Goal: Transaction & Acquisition: Book appointment/travel/reservation

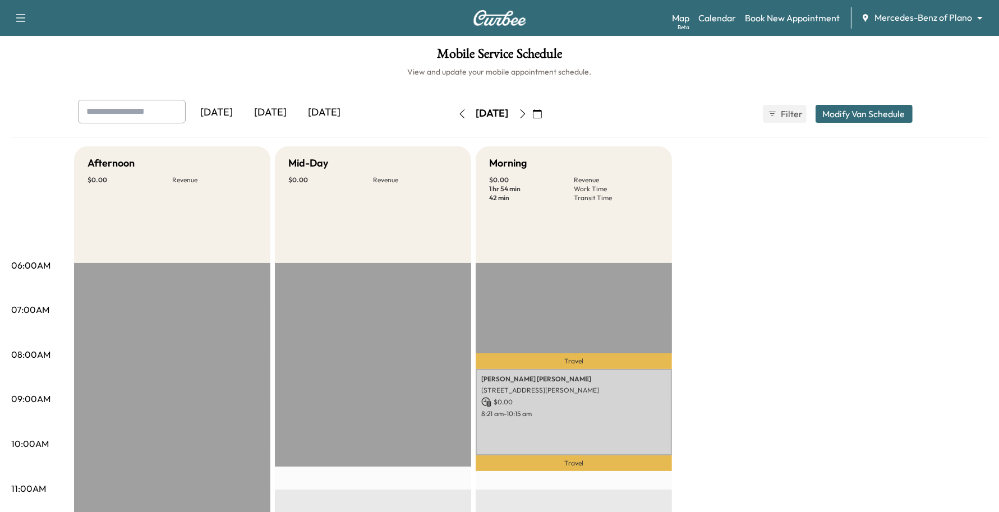
click at [806, 12] on link "Book New Appointment" at bounding box center [792, 17] width 95 height 13
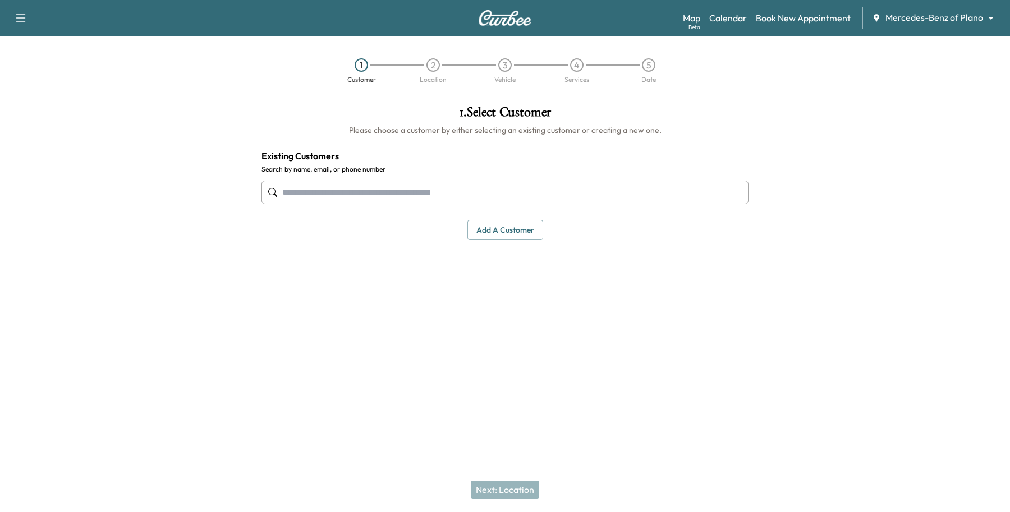
click at [328, 195] on input "text" at bounding box center [504, 193] width 487 height 24
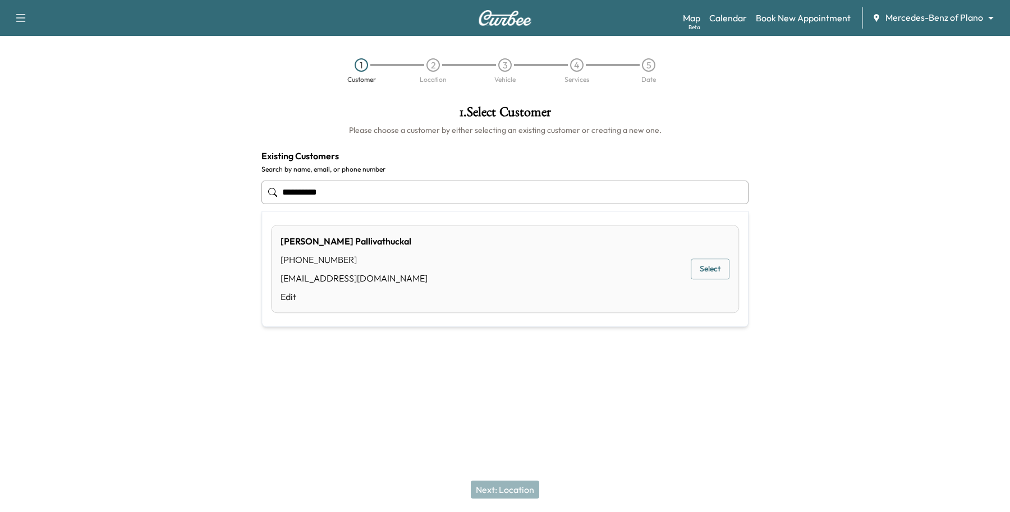
click at [702, 266] on button "Select" at bounding box center [709, 269] width 39 height 21
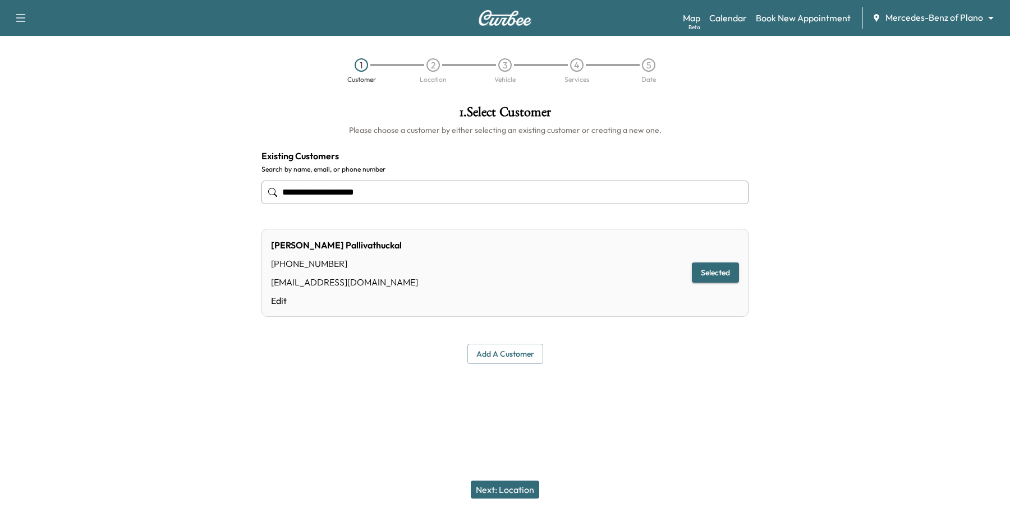
type input "**********"
click at [492, 488] on button "Next: Location" at bounding box center [505, 490] width 68 height 18
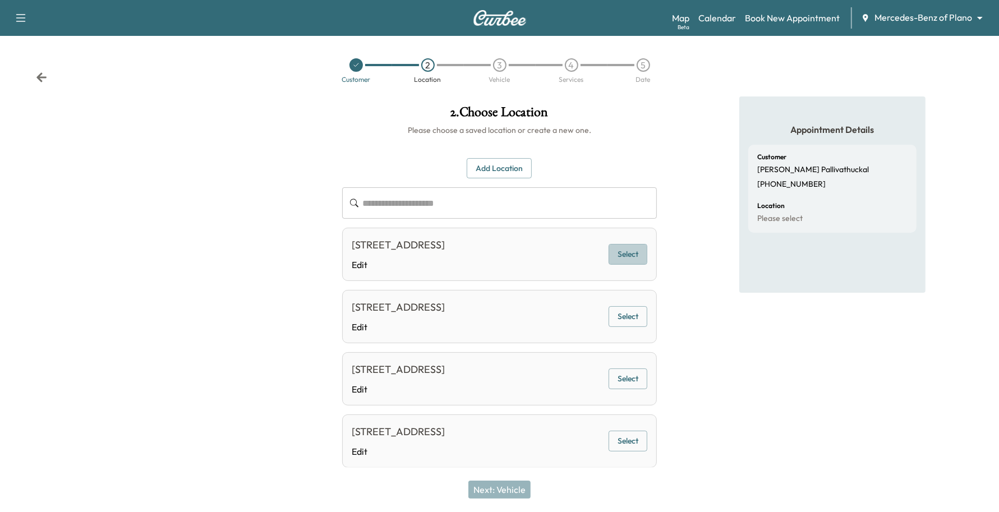
click at [629, 253] on button "Select" at bounding box center [628, 254] width 39 height 21
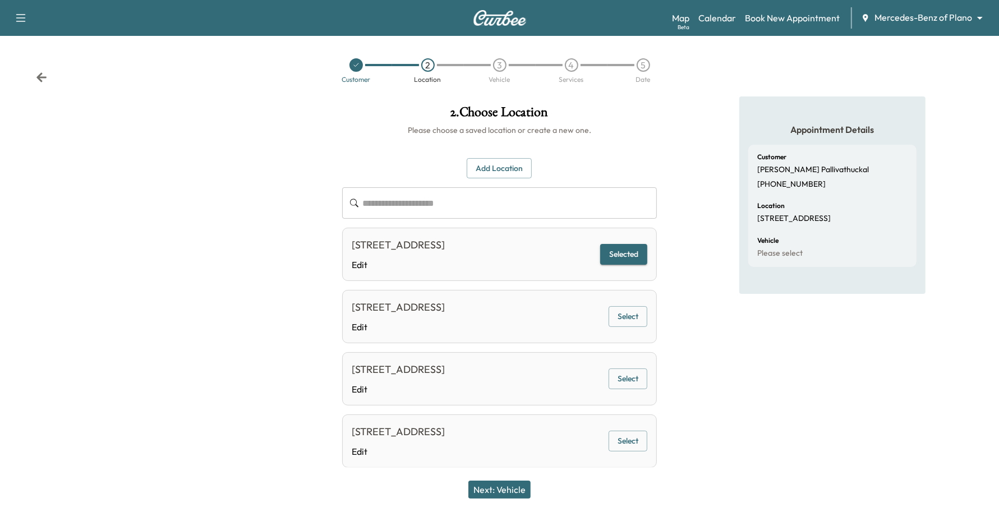
drag, startPoint x: 499, startPoint y: 480, endPoint x: 496, endPoint y: 486, distance: 7.3
click at [500, 480] on div "Next: Vehicle" at bounding box center [499, 489] width 999 height 45
click at [491, 502] on div "Next: Vehicle" at bounding box center [499, 489] width 999 height 45
click at [494, 491] on button "Next: Vehicle" at bounding box center [499, 490] width 62 height 18
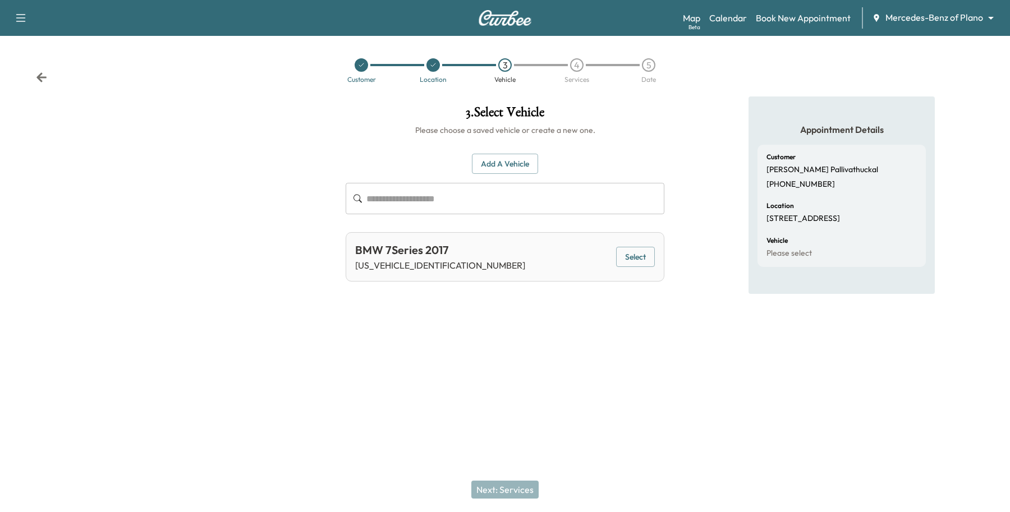
click at [519, 165] on button "Add a Vehicle" at bounding box center [505, 164] width 66 height 21
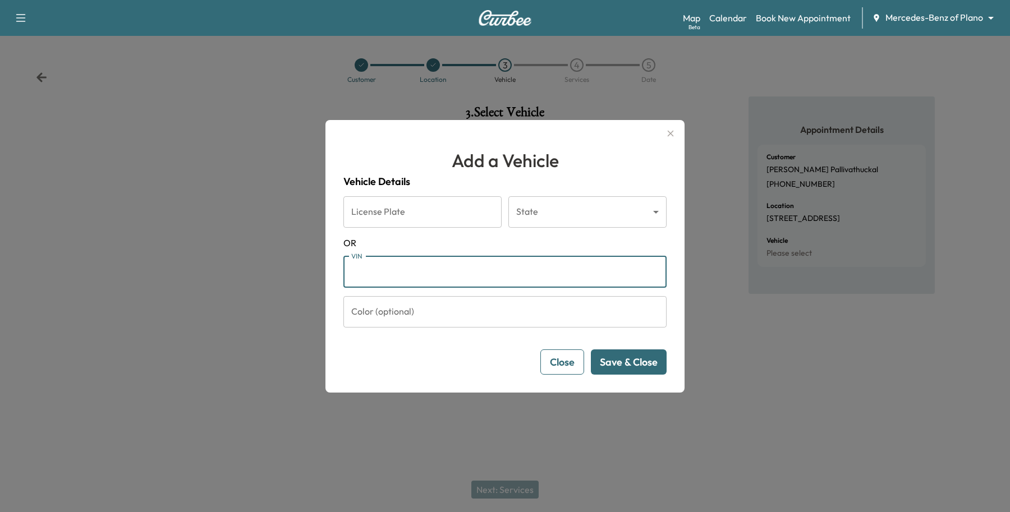
click at [416, 286] on input "VIN" at bounding box center [504, 271] width 323 height 31
paste input "**********"
type input "**********"
click at [613, 368] on button "Save & Close" at bounding box center [629, 361] width 76 height 25
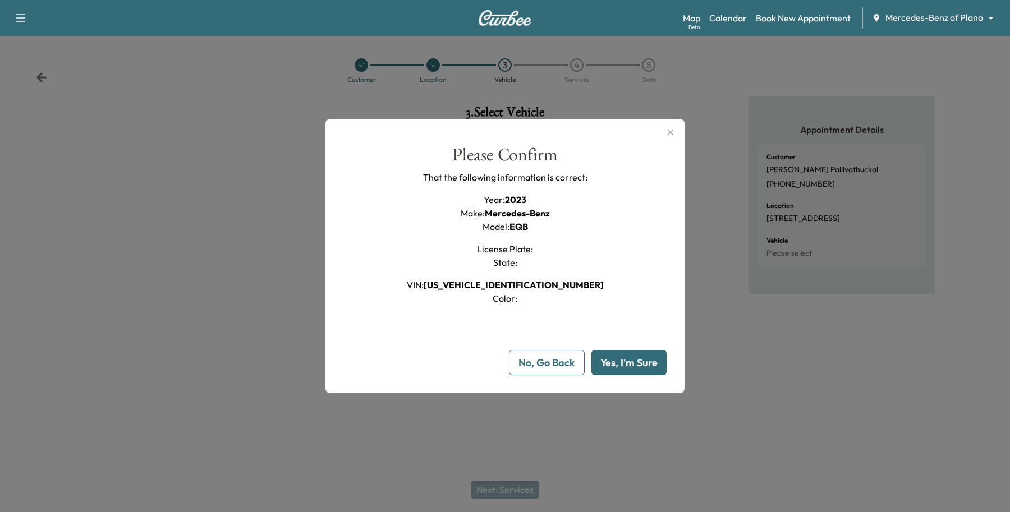
click at [616, 359] on button "Yes, I'm Sure" at bounding box center [628, 362] width 75 height 25
click at [550, 363] on button "No, Go Back" at bounding box center [547, 362] width 76 height 25
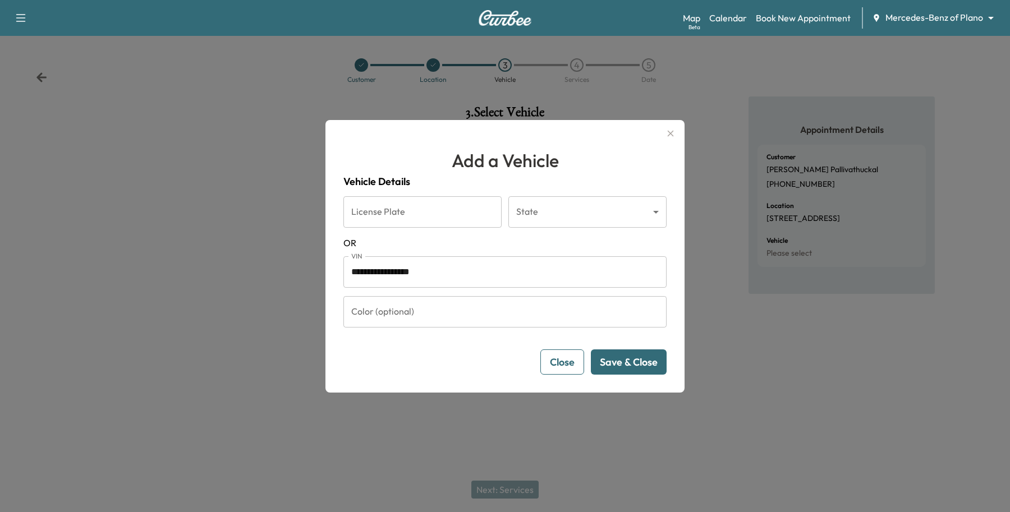
click at [628, 369] on button "Save & Close" at bounding box center [629, 361] width 76 height 25
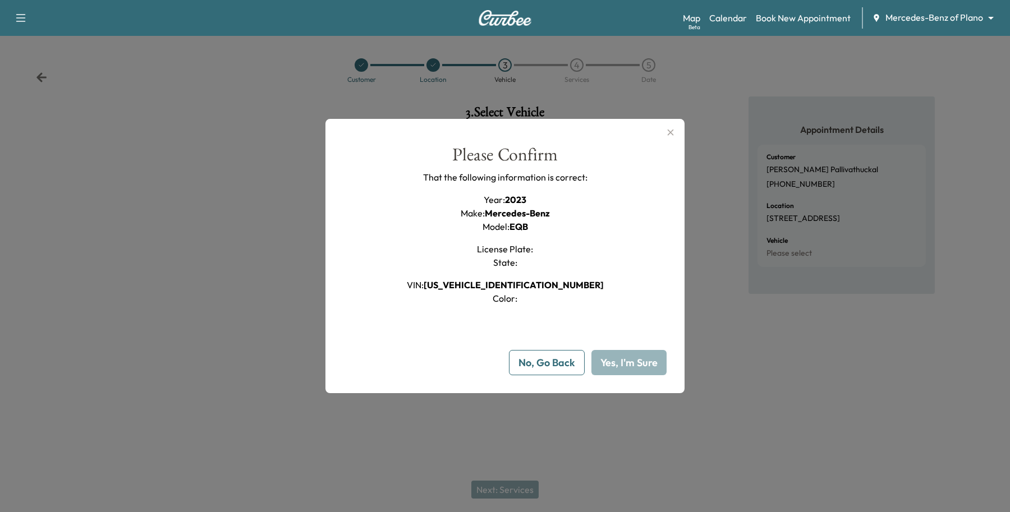
click at [620, 369] on button "Yes, I'm Sure" at bounding box center [628, 362] width 75 height 25
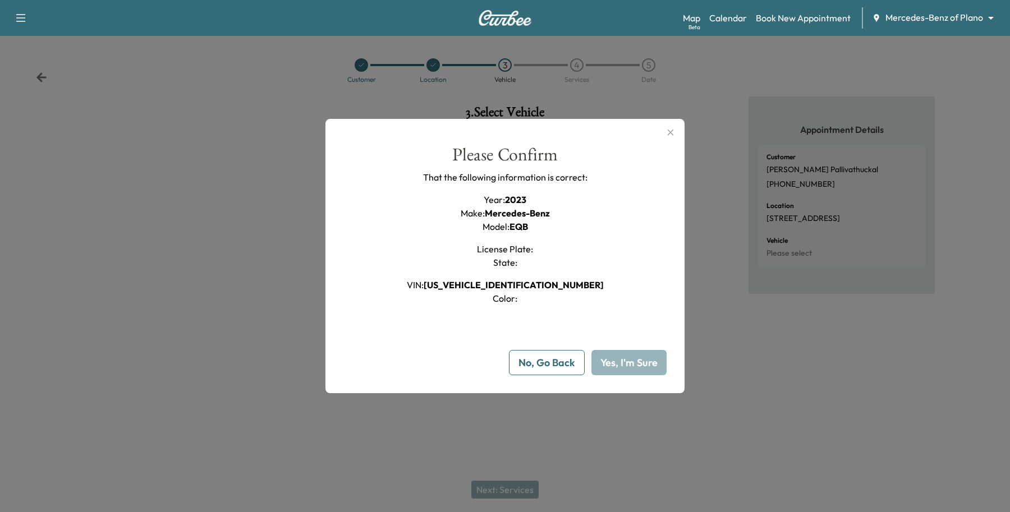
click at [620, 369] on button "Yes, I'm Sure" at bounding box center [628, 362] width 75 height 25
click at [576, 366] on button "No, Go Back" at bounding box center [547, 362] width 76 height 25
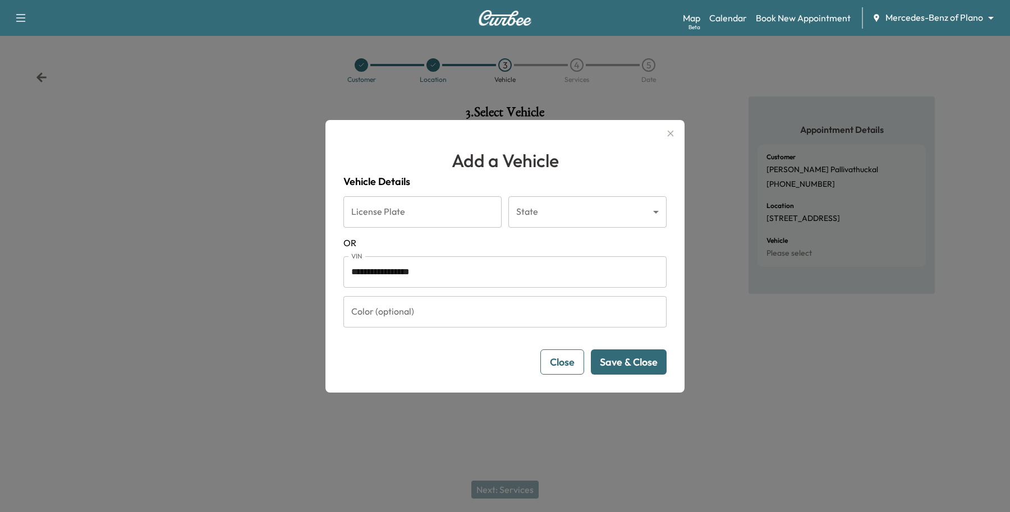
click at [353, 274] on input "**********" at bounding box center [504, 271] width 323 height 31
click at [629, 351] on button "Save & Close" at bounding box center [629, 361] width 76 height 25
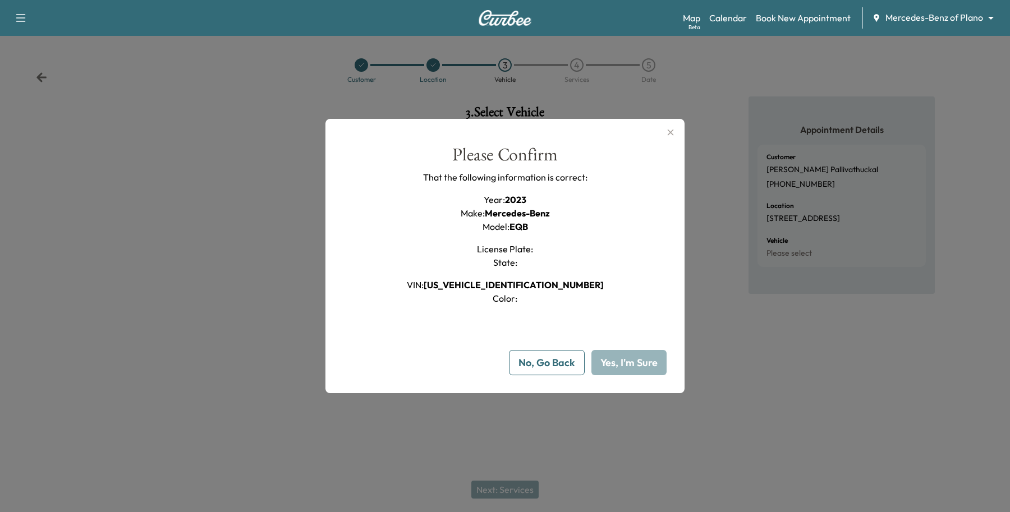
click at [629, 371] on button "Yes, I'm Sure" at bounding box center [628, 362] width 75 height 25
click at [611, 367] on button "Yes, I'm Sure" at bounding box center [628, 362] width 75 height 25
click at [523, 365] on button "No, Go Back" at bounding box center [547, 362] width 76 height 25
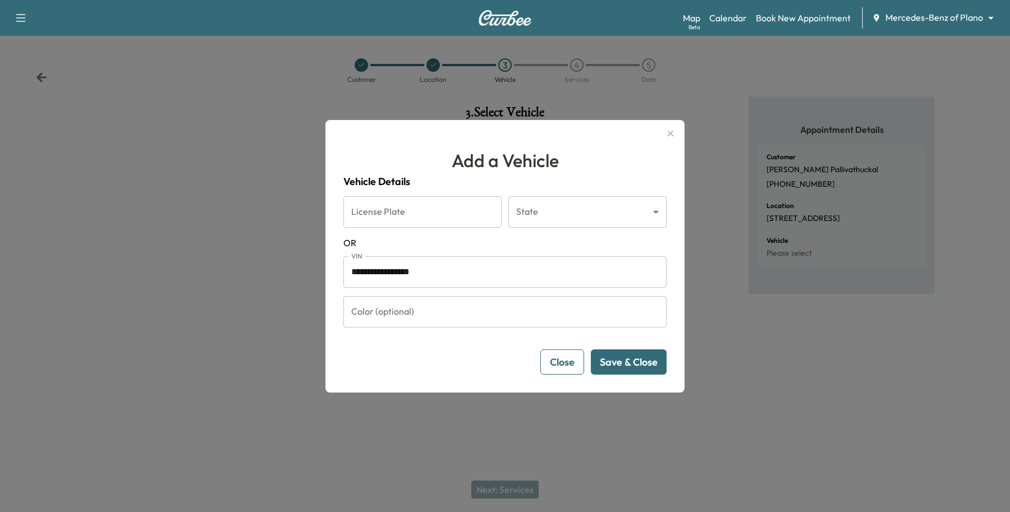
click at [523, 365] on div "Close Save & Close" at bounding box center [504, 361] width 323 height 25
click at [560, 358] on button "Close" at bounding box center [562, 361] width 44 height 25
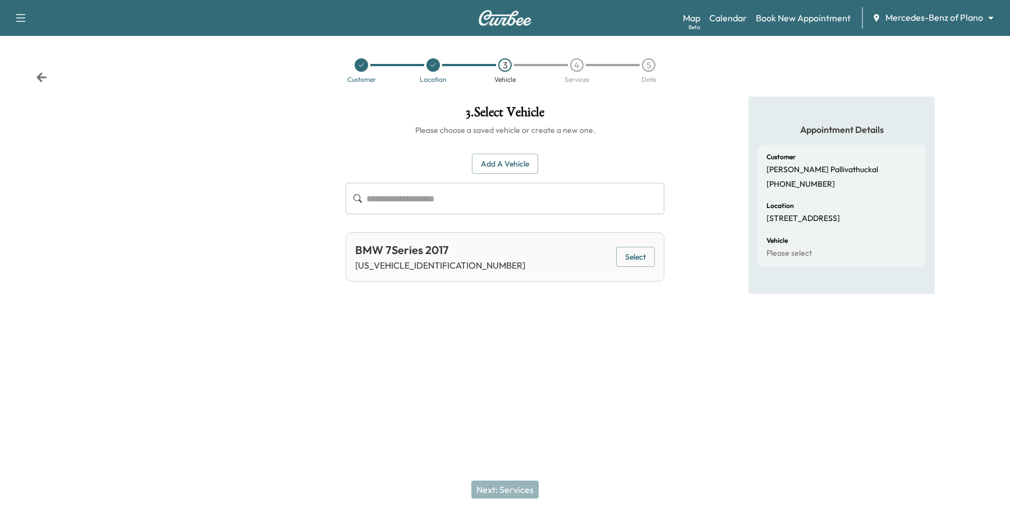
click at [498, 160] on button "Add a Vehicle" at bounding box center [505, 164] width 66 height 21
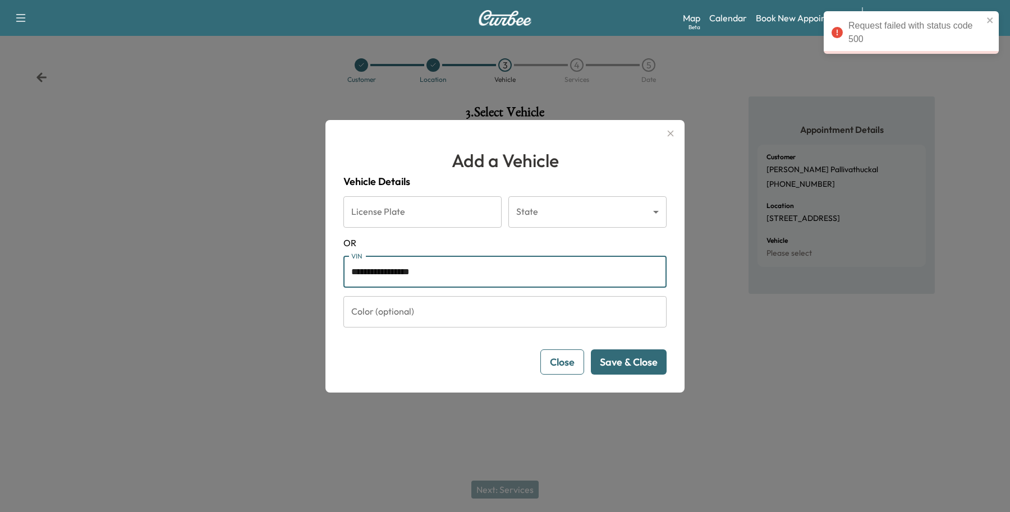
drag, startPoint x: 504, startPoint y: 283, endPoint x: 86, endPoint y: 292, distance: 417.9
click at [87, 290] on div "**********" at bounding box center [505, 256] width 1010 height 512
click button "Save & Close" at bounding box center [629, 361] width 76 height 25
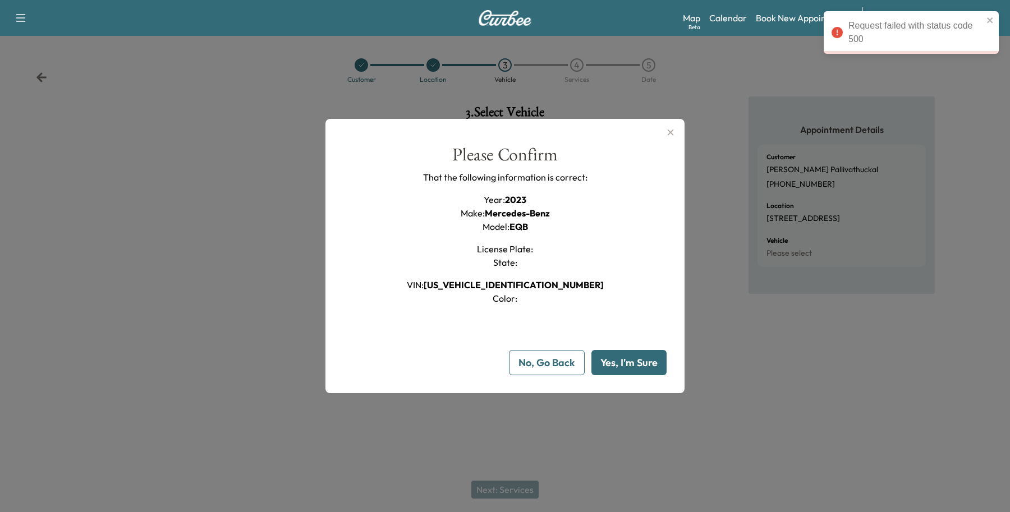
click at [612, 365] on button "Yes, I'm Sure" at bounding box center [628, 362] width 75 height 25
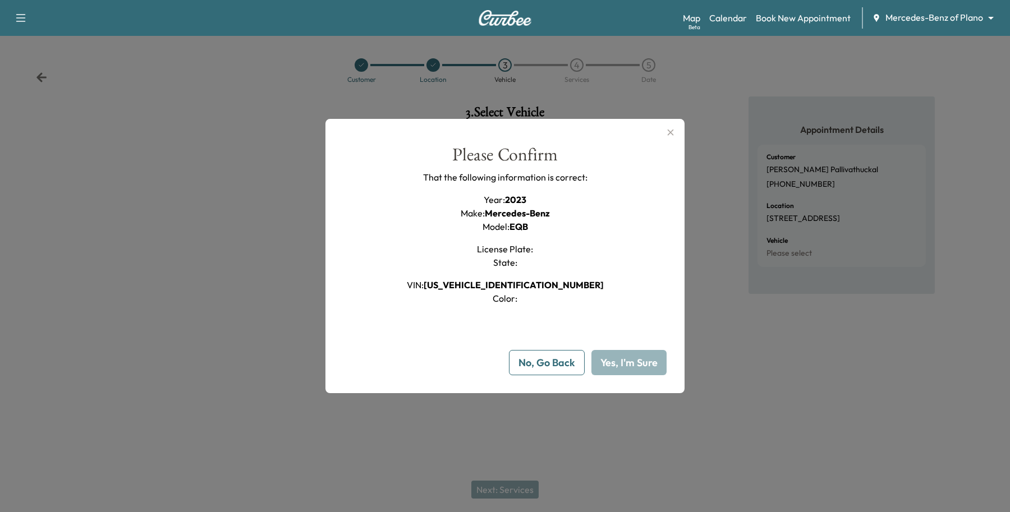
click at [601, 366] on button "Yes, I'm Sure" at bounding box center [628, 362] width 75 height 25
click at [577, 363] on button "No, Go Back" at bounding box center [547, 362] width 76 height 25
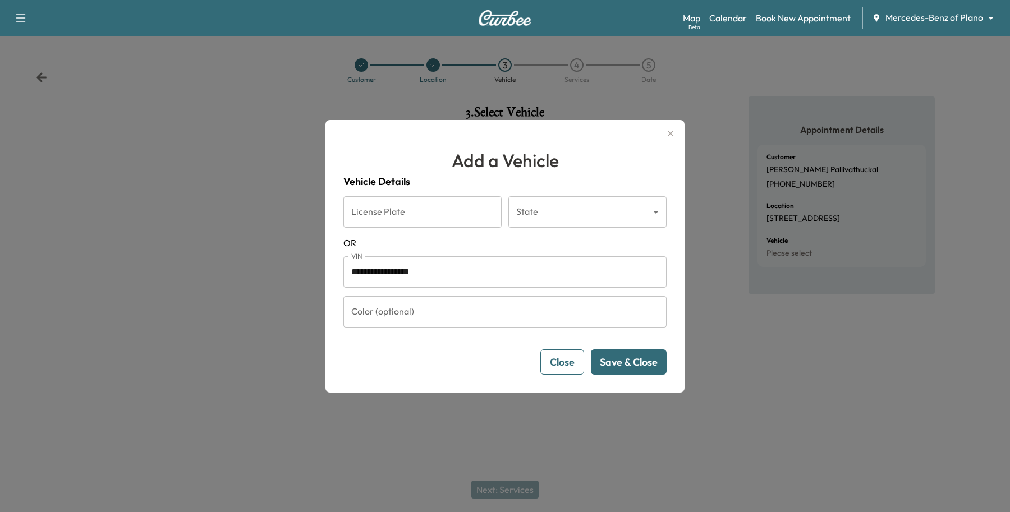
click at [576, 363] on button "Close" at bounding box center [562, 361] width 44 height 25
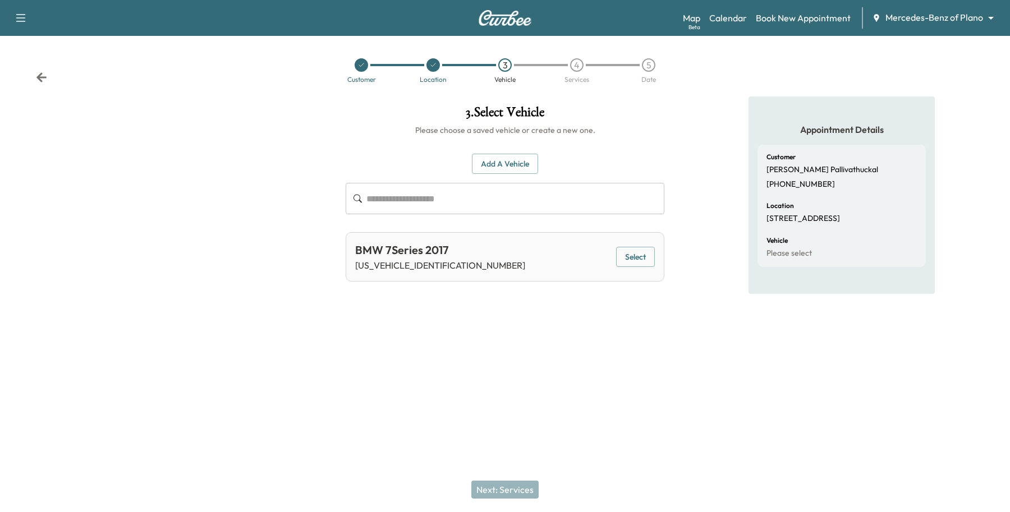
click at [431, 77] on div "Location" at bounding box center [433, 79] width 27 height 7
click at [430, 63] on icon at bounding box center [433, 65] width 7 height 7
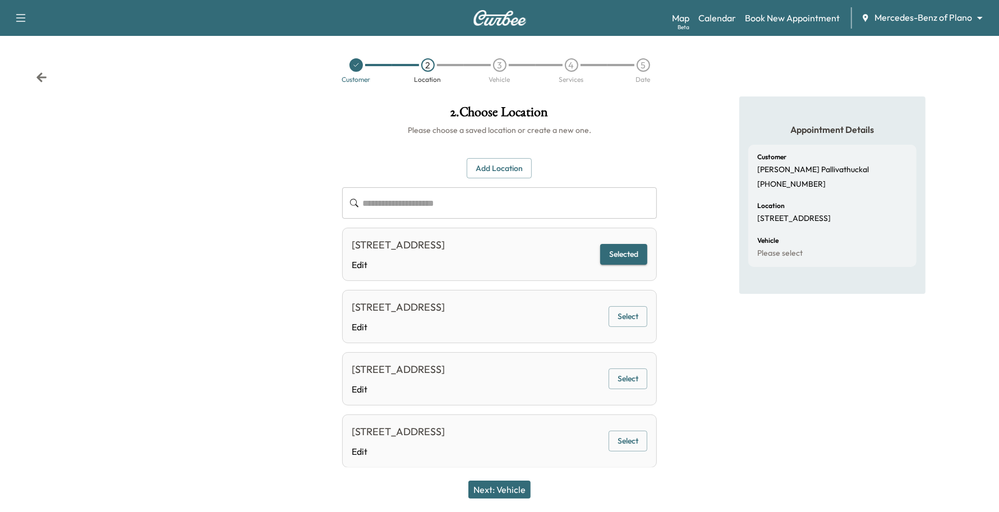
click at [633, 239] on div "8282 BENTHAVEN PL, FRISCO, TX 75035, USA Edit Selected" at bounding box center [499, 254] width 315 height 53
click at [632, 253] on button "Selected" at bounding box center [623, 254] width 47 height 21
click at [522, 484] on button "Next: Vehicle" at bounding box center [499, 490] width 62 height 18
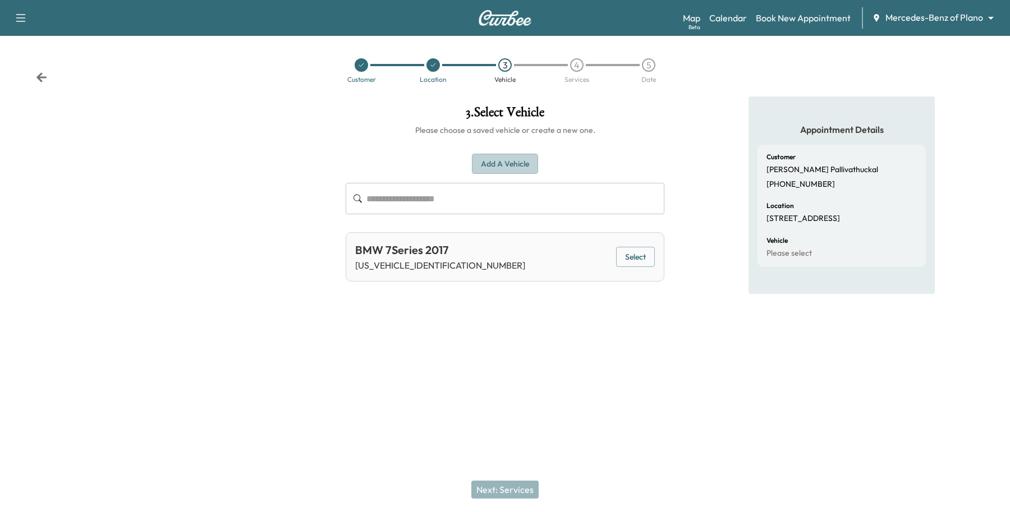
click at [505, 165] on button "Add a Vehicle" at bounding box center [505, 164] width 66 height 21
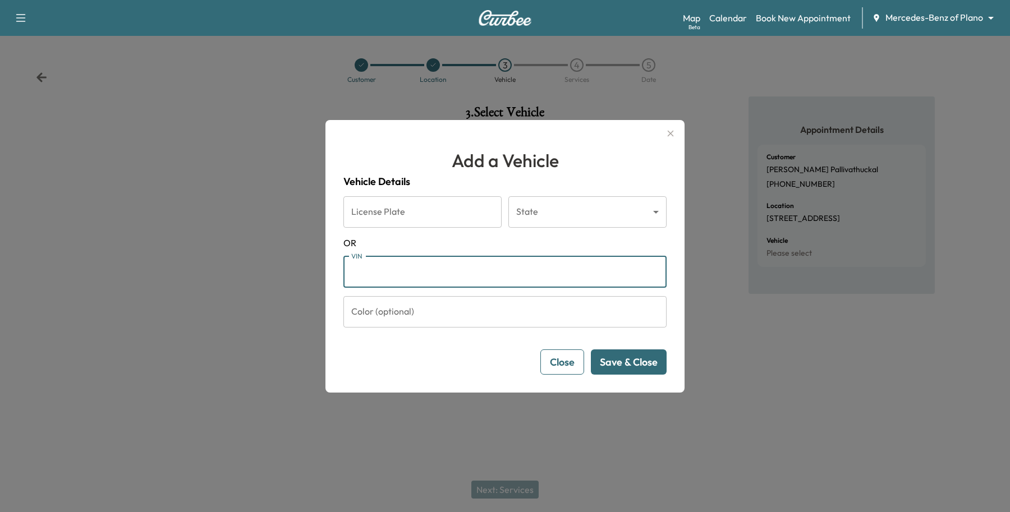
paste input "**********"
type input "**********"
click at [624, 366] on button "Save & Close" at bounding box center [629, 361] width 76 height 25
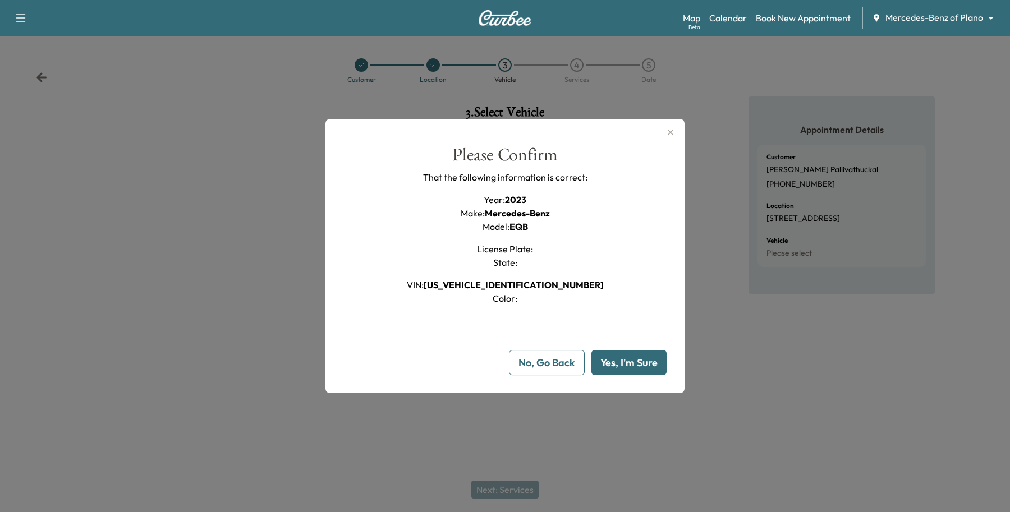
click at [631, 366] on button "Yes, I'm Sure" at bounding box center [628, 362] width 75 height 25
click at [555, 363] on button "No, Go Back" at bounding box center [547, 362] width 76 height 25
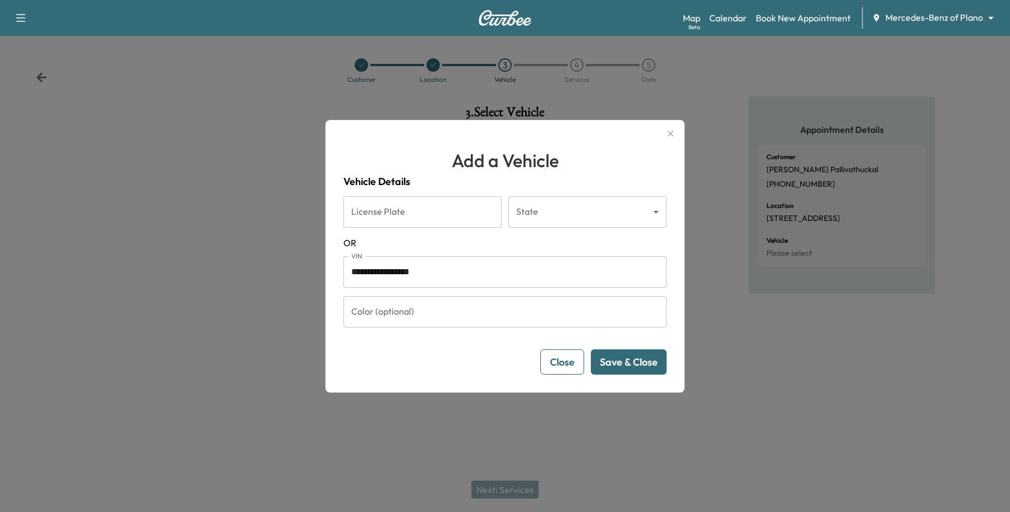
click at [551, 367] on button "Close" at bounding box center [562, 361] width 44 height 25
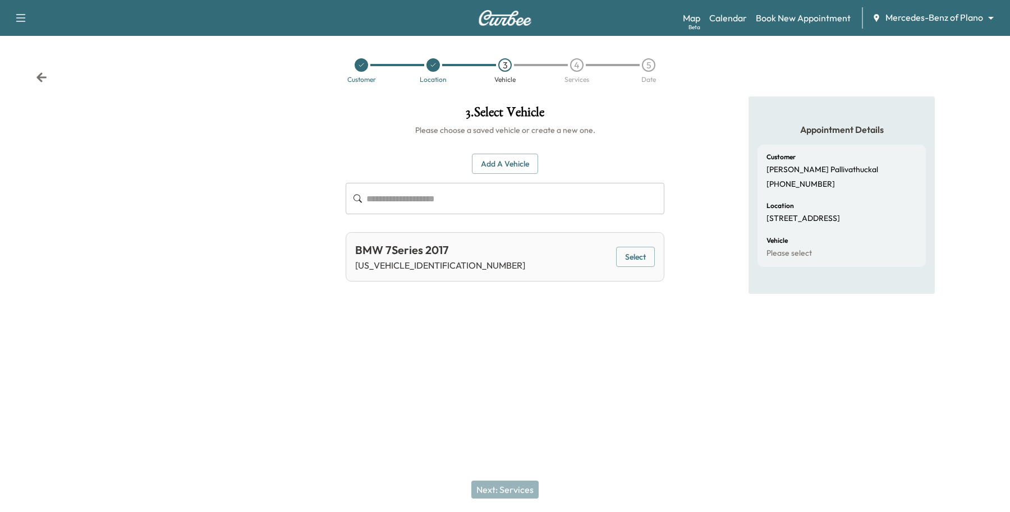
click at [359, 63] on icon at bounding box center [361, 65] width 7 height 7
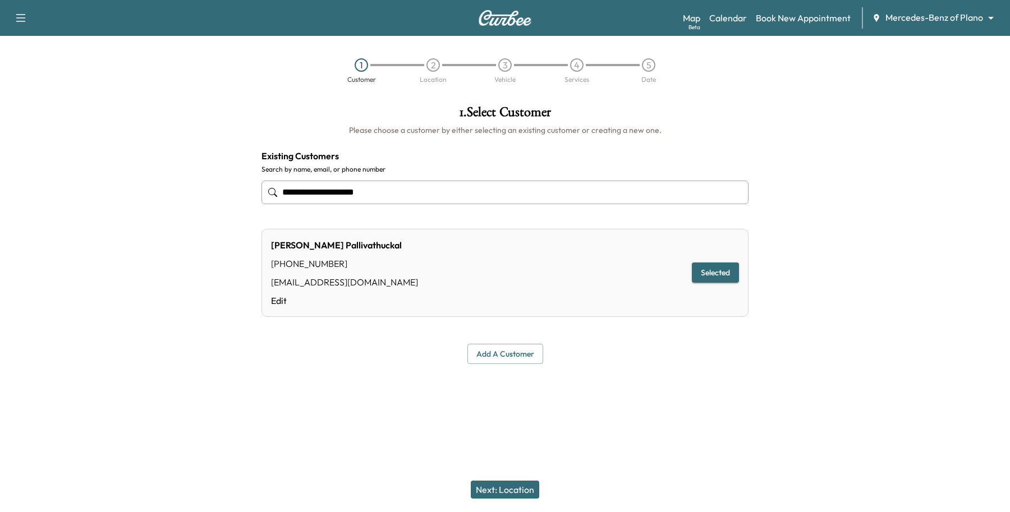
click at [537, 497] on button "Next: Location" at bounding box center [505, 490] width 68 height 18
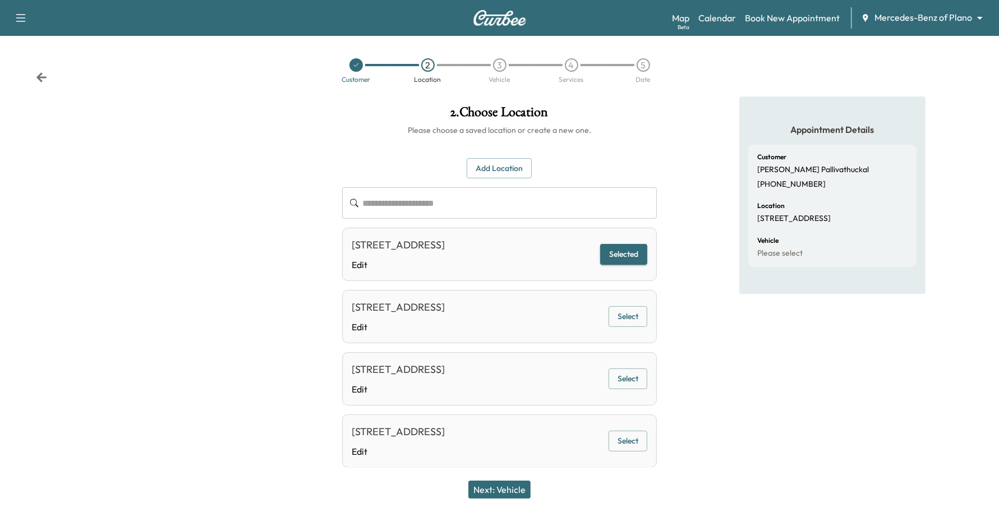
click at [500, 499] on div "Next: Vehicle" at bounding box center [499, 489] width 999 height 45
click at [506, 491] on button "Next: Vehicle" at bounding box center [499, 490] width 62 height 18
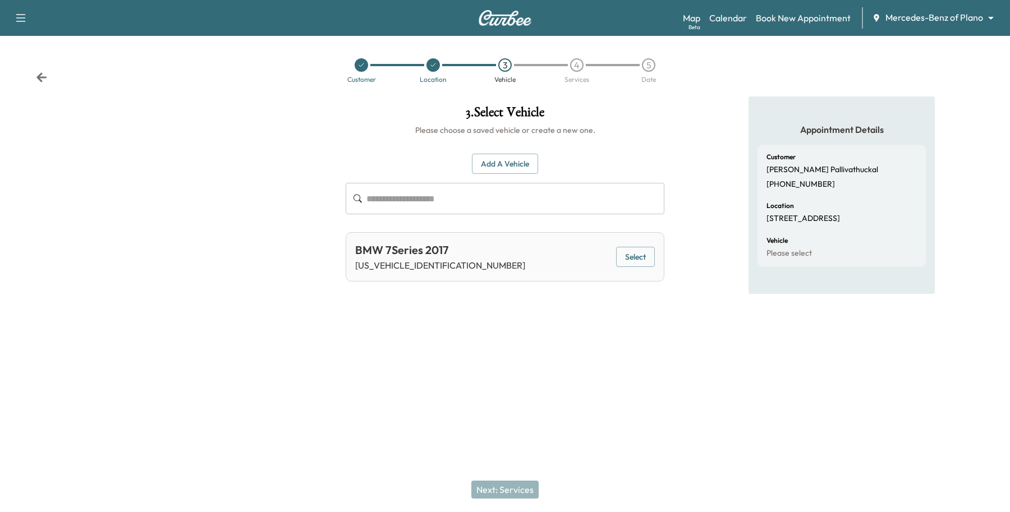
click at [512, 160] on button "Add a Vehicle" at bounding box center [505, 164] width 66 height 21
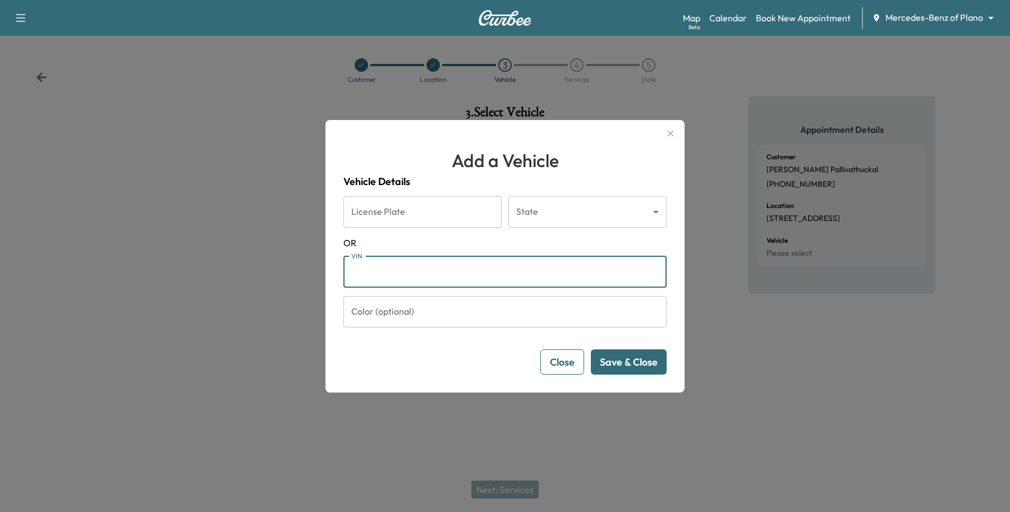
paste input "**********"
type input "**********"
click at [646, 360] on button "Save & Close" at bounding box center [629, 361] width 76 height 25
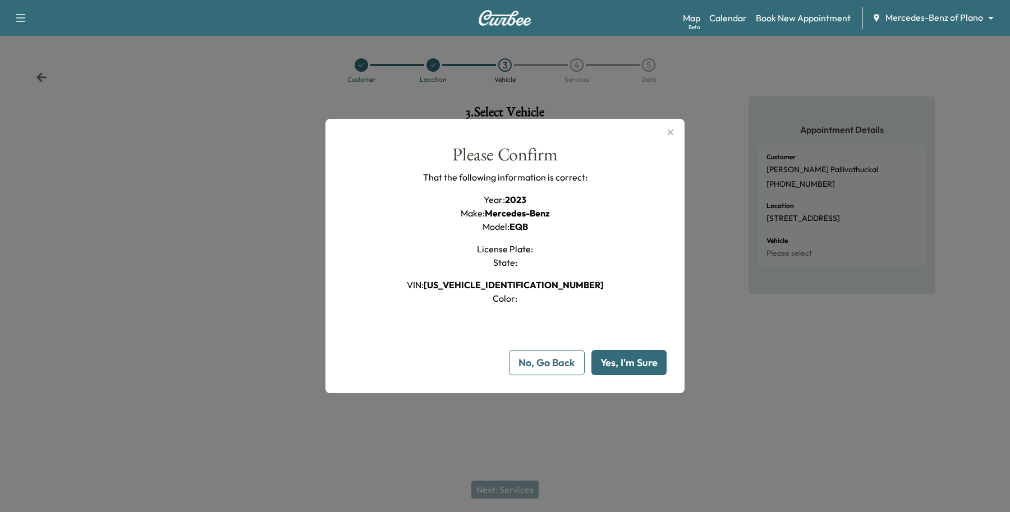
click at [638, 355] on button "Yes, I'm Sure" at bounding box center [628, 362] width 75 height 25
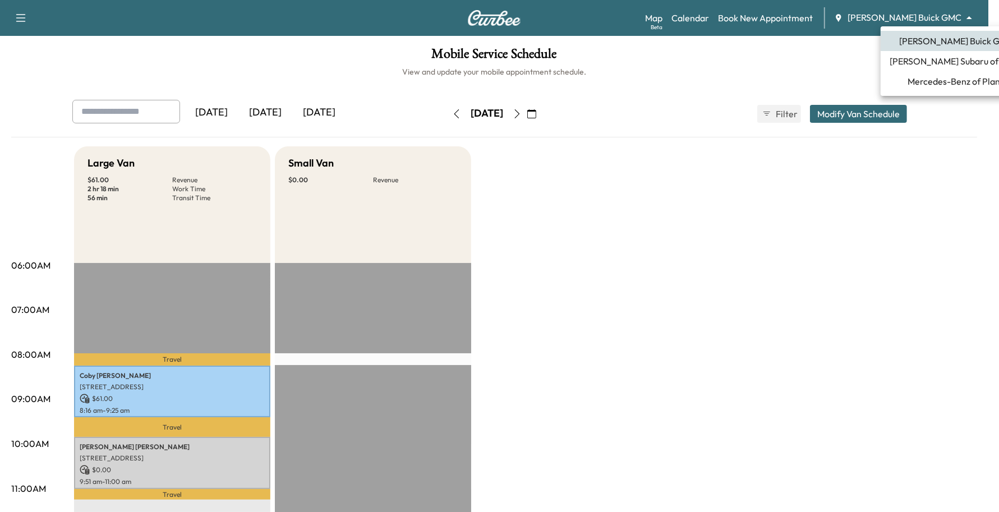
click at [906, 20] on body "Support Log Out Map Beta Calendar Book New Appointment [PERSON_NAME] Buick GMC …" at bounding box center [499, 256] width 999 height 512
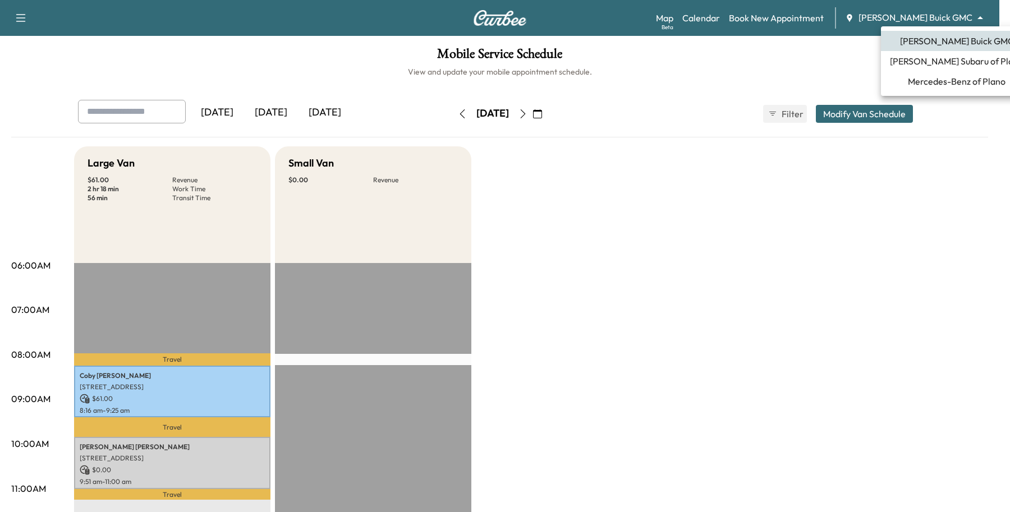
click at [923, 83] on span "Mercedes-Benz of Plano" at bounding box center [956, 81] width 98 height 13
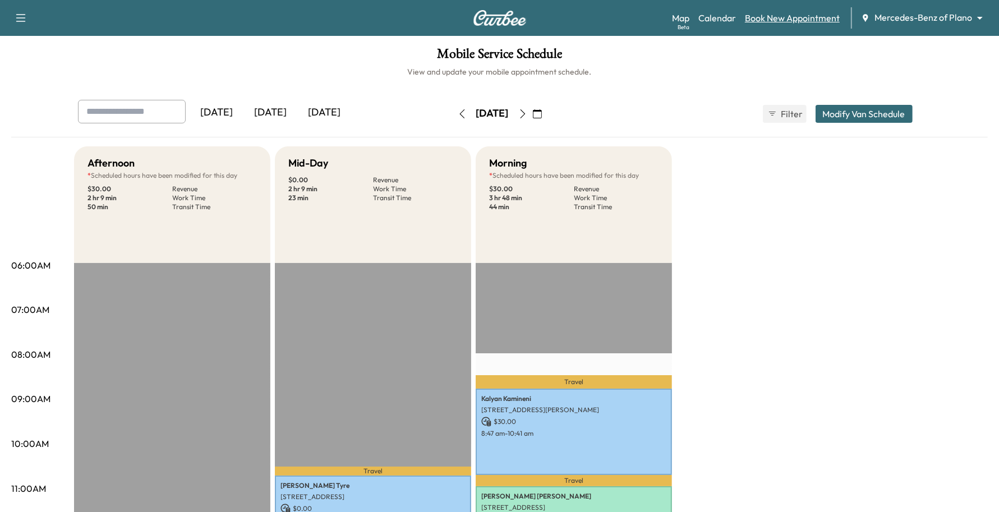
click at [780, 16] on link "Book New Appointment" at bounding box center [792, 17] width 95 height 13
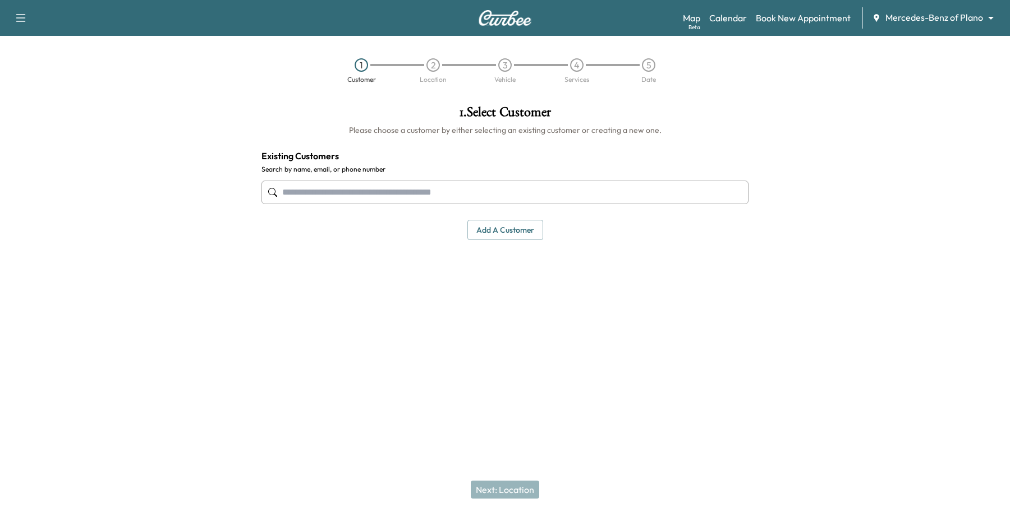
click at [536, 183] on input "text" at bounding box center [504, 193] width 487 height 24
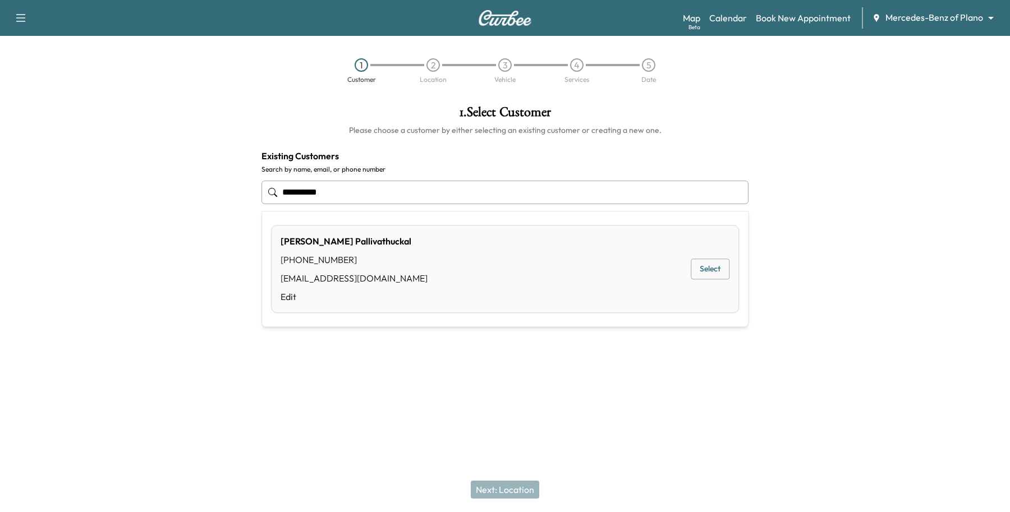
click at [712, 273] on button "Select" at bounding box center [709, 269] width 39 height 21
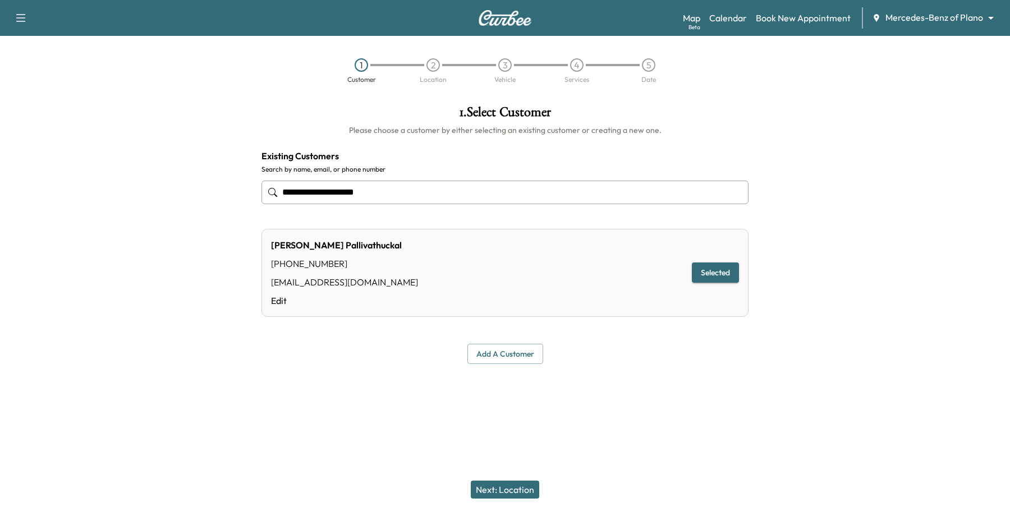
type input "**********"
click at [536, 494] on button "Next: Location" at bounding box center [505, 490] width 68 height 18
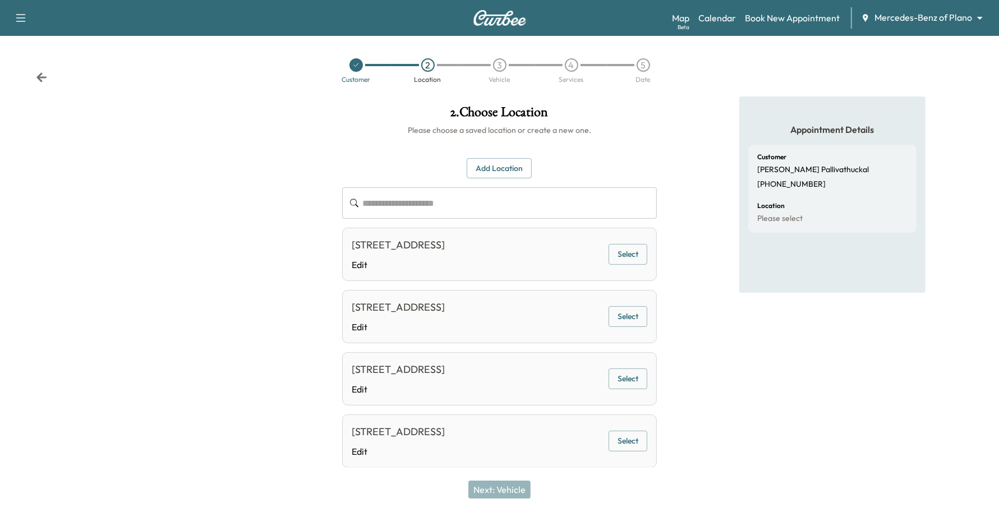
click at [623, 251] on button "Select" at bounding box center [628, 254] width 39 height 21
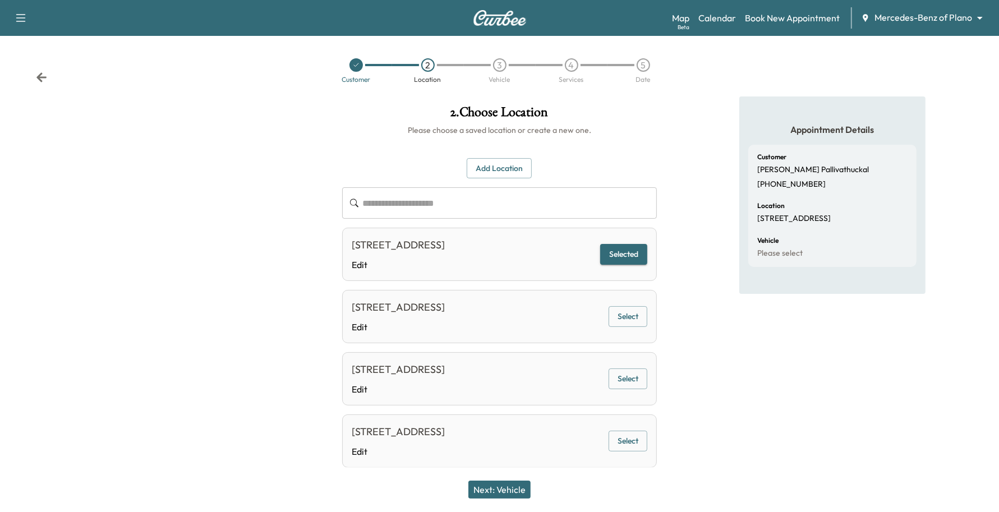
click at [514, 486] on button "Next: Vehicle" at bounding box center [499, 490] width 62 height 18
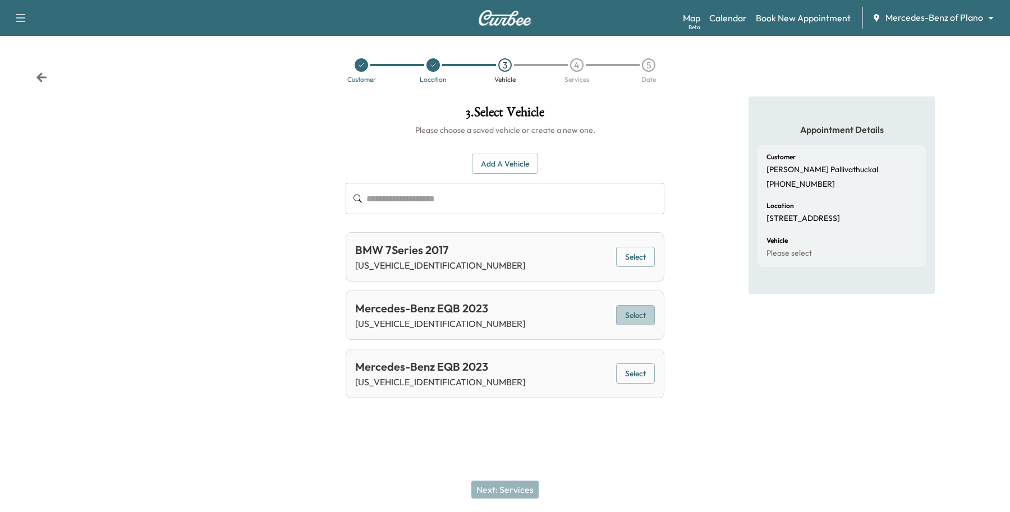
click at [623, 308] on button "Select" at bounding box center [635, 315] width 39 height 21
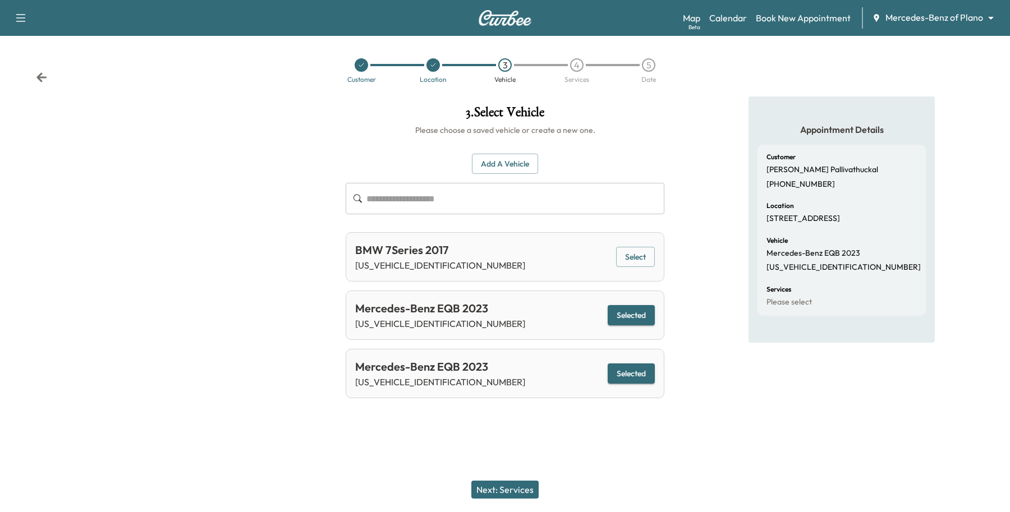
drag, startPoint x: 633, startPoint y: 379, endPoint x: 625, endPoint y: 399, distance: 21.5
click at [634, 379] on button "Selected" at bounding box center [630, 373] width 47 height 21
click at [629, 377] on button "Selected" at bounding box center [630, 373] width 47 height 21
click at [524, 483] on button "Next: Services" at bounding box center [504, 490] width 67 height 18
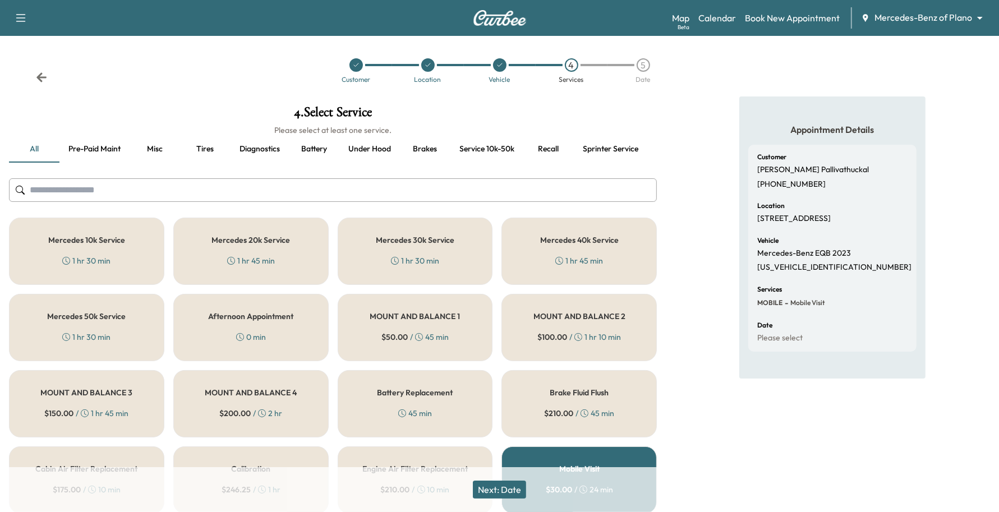
click at [109, 259] on div "1 hr 30 min" at bounding box center [86, 260] width 48 height 11
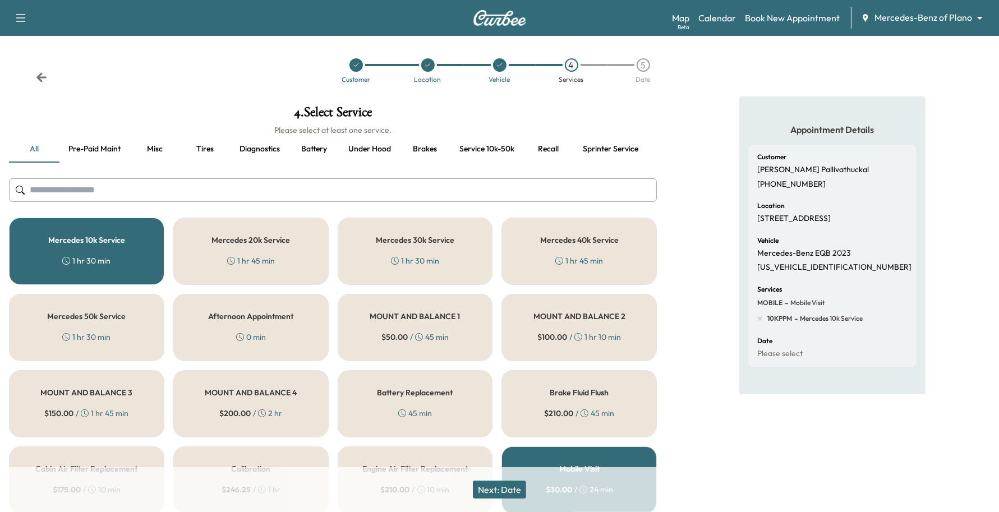
click at [519, 491] on button "Next: Date" at bounding box center [499, 490] width 53 height 18
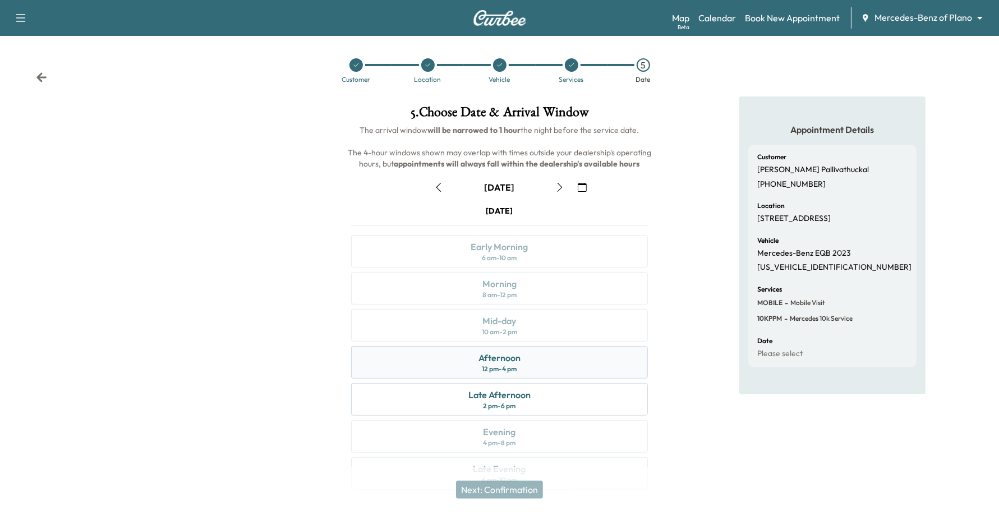
click at [492, 366] on div "12 pm - 4 pm" at bounding box center [499, 369] width 35 height 9
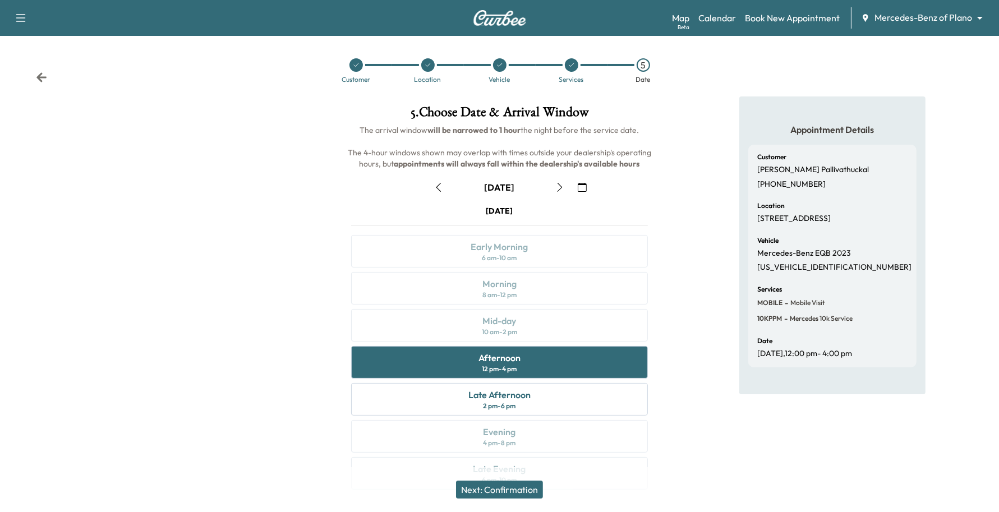
click at [496, 492] on button "Next: Confirmation" at bounding box center [499, 490] width 87 height 18
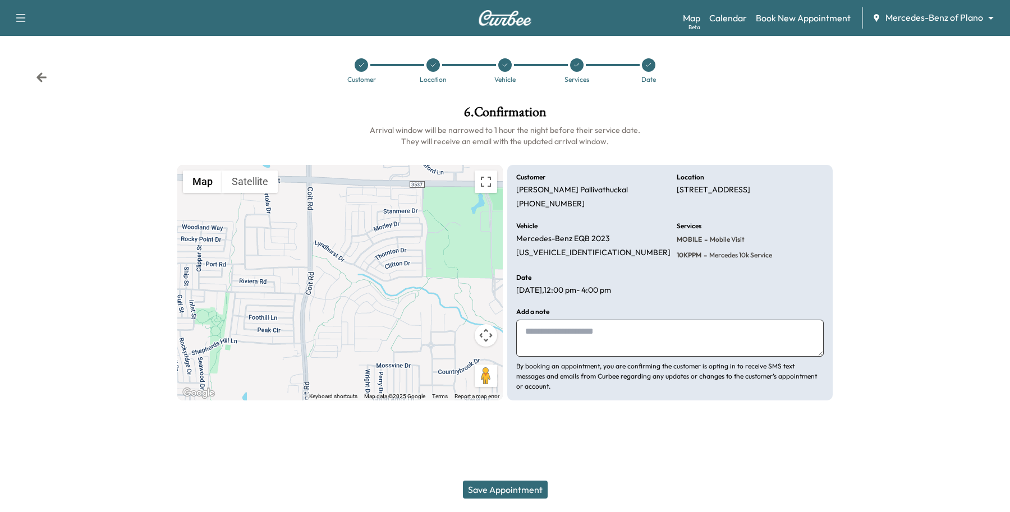
click at [496, 492] on button "Save Appointment" at bounding box center [505, 490] width 85 height 18
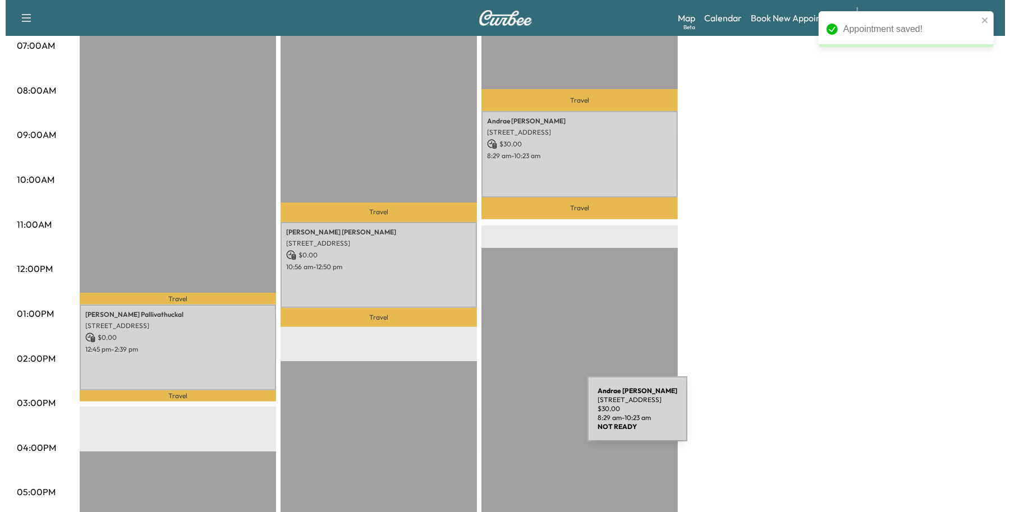
scroll to position [280, 0]
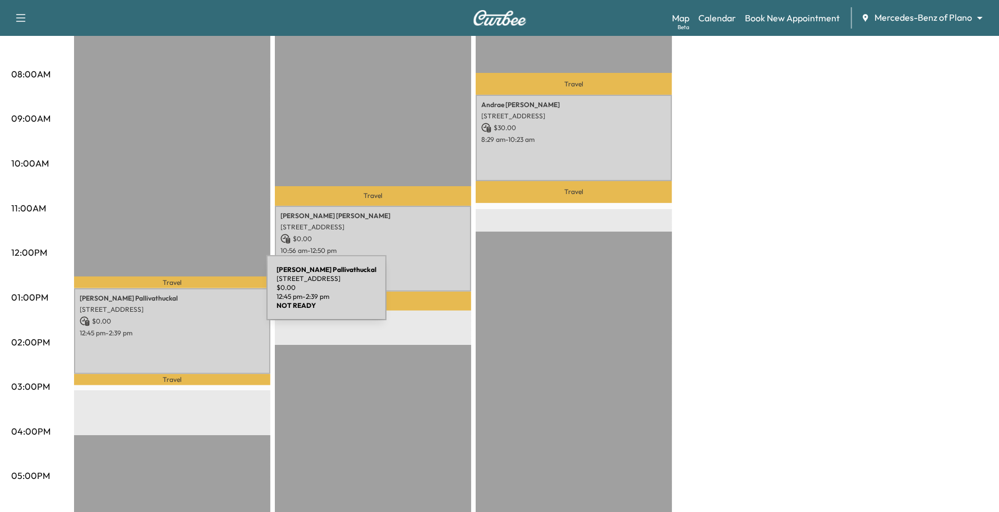
click at [182, 294] on p "[PERSON_NAME]" at bounding box center [172, 298] width 185 height 9
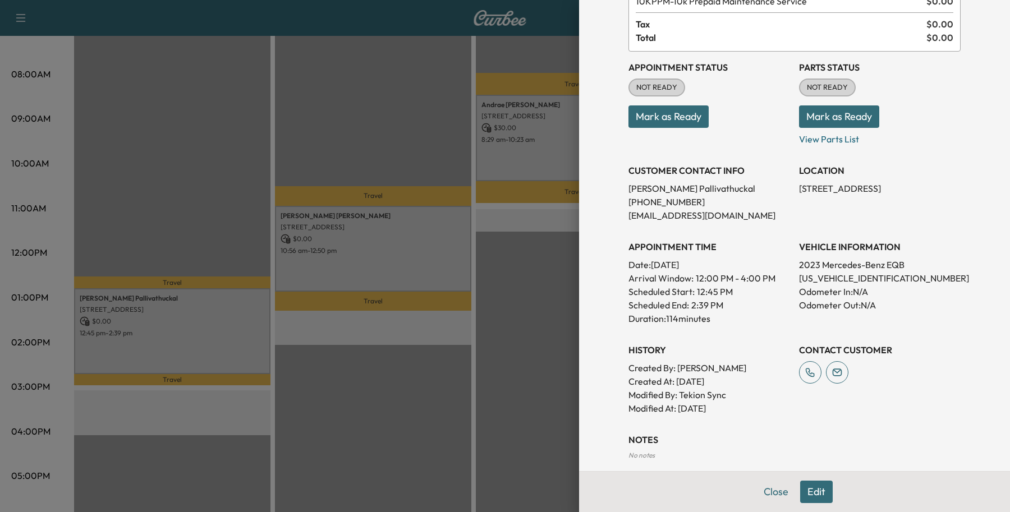
scroll to position [201, 0]
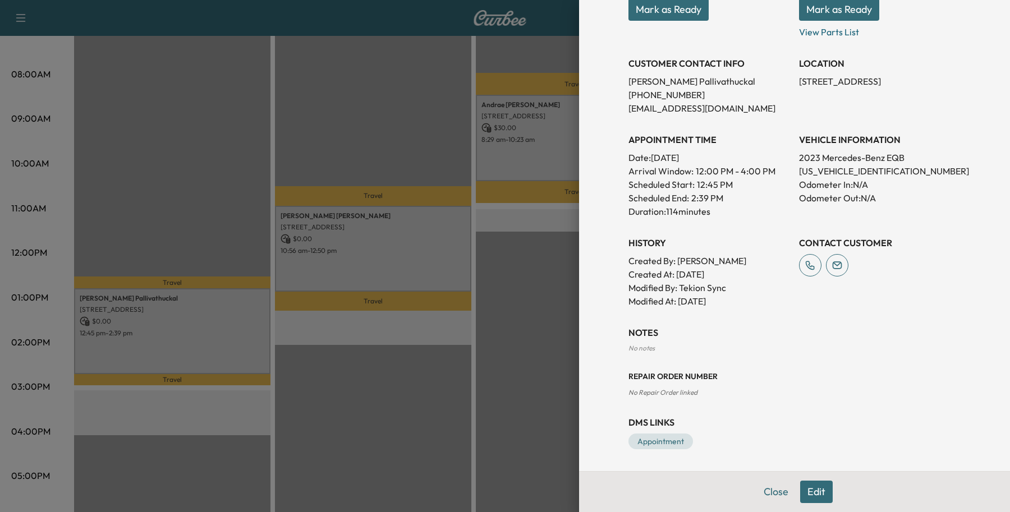
click at [815, 491] on button "Edit" at bounding box center [816, 492] width 33 height 22
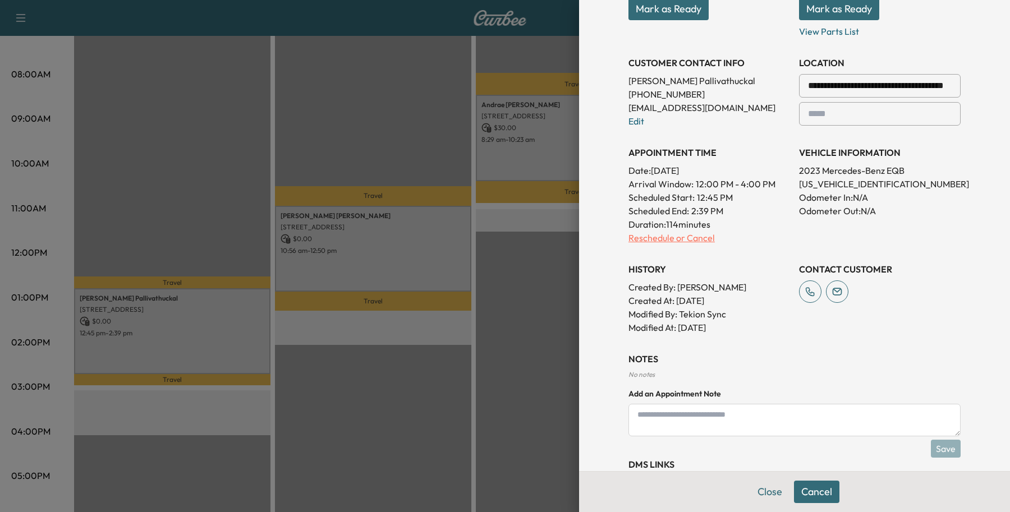
click at [669, 233] on p "Reschedule or Cancel" at bounding box center [709, 237] width 162 height 13
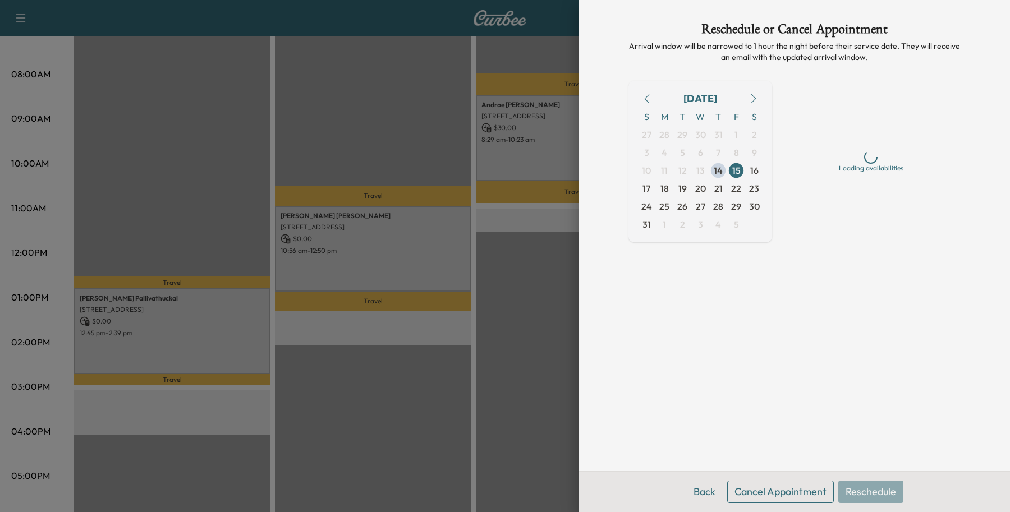
scroll to position [0, 0]
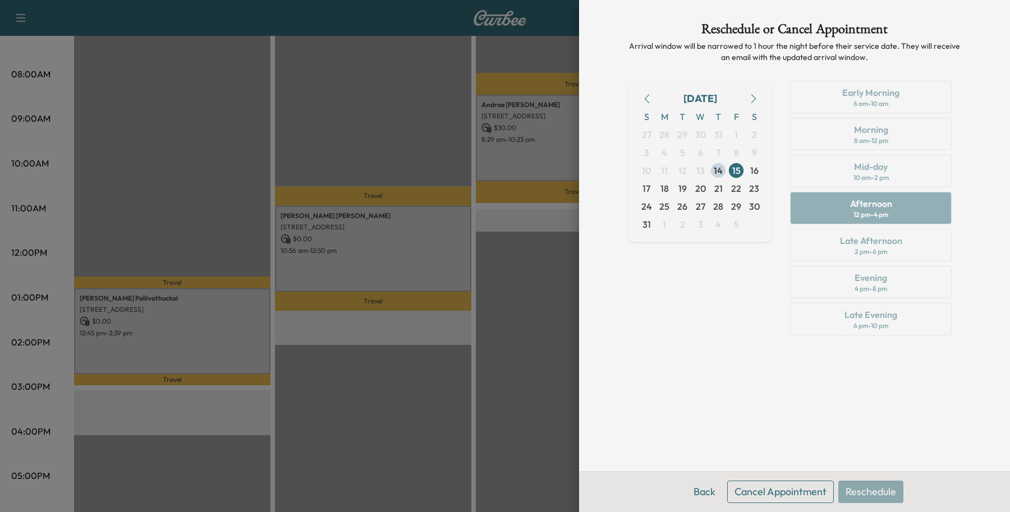
click at [734, 404] on div "Reschedule or Cancel Appointment Arrival window will be narrowed to 1 hour the …" at bounding box center [794, 235] width 359 height 471
click at [700, 491] on button "Back" at bounding box center [704, 492] width 36 height 22
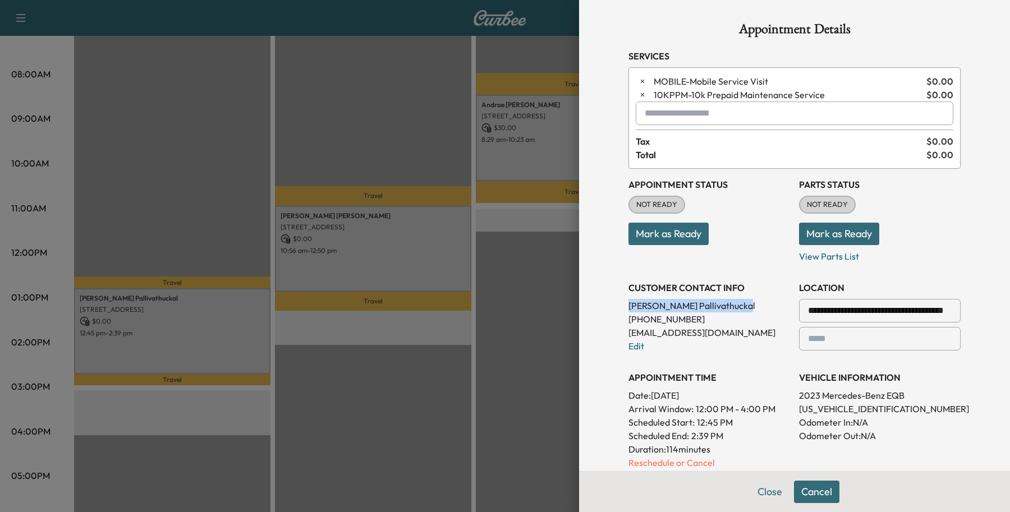
drag, startPoint x: 700, startPoint y: 306, endPoint x: 604, endPoint y: 308, distance: 95.9
click at [615, 308] on div "**********" at bounding box center [794, 369] width 359 height 739
drag, startPoint x: 735, startPoint y: 299, endPoint x: 601, endPoint y: 312, distance: 135.3
click at [601, 312] on div "**********" at bounding box center [794, 256] width 431 height 512
copy p "[PERSON_NAME]"
